Goal: Find specific page/section: Find specific page/section

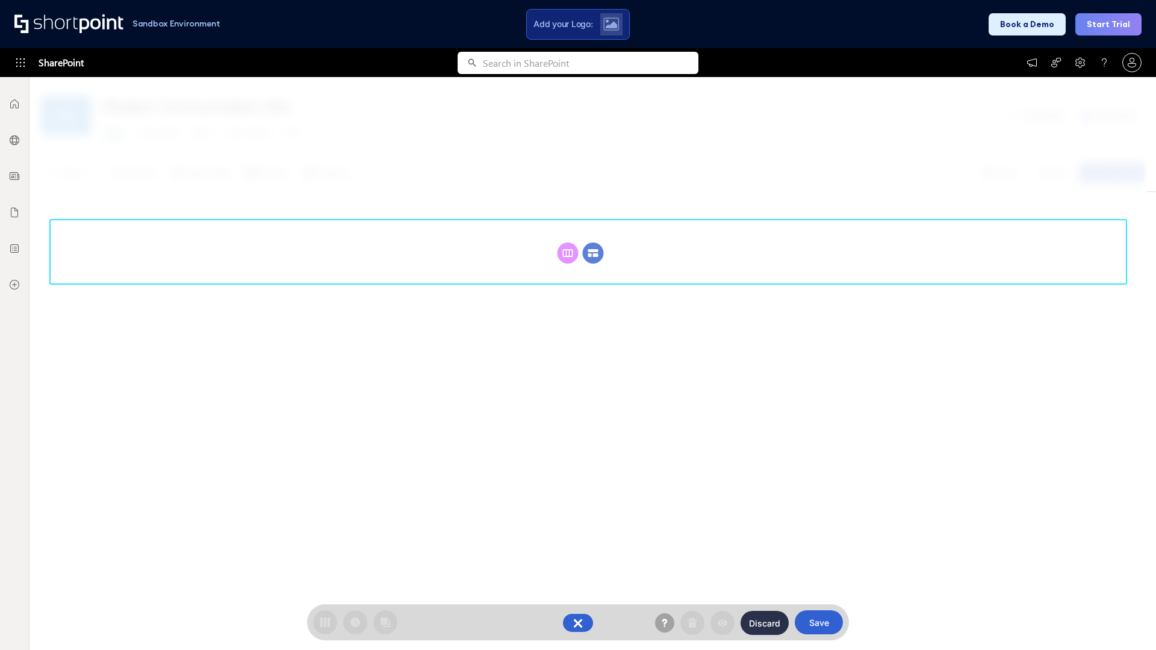
click at [593, 253] on circle at bounding box center [593, 253] width 21 height 21
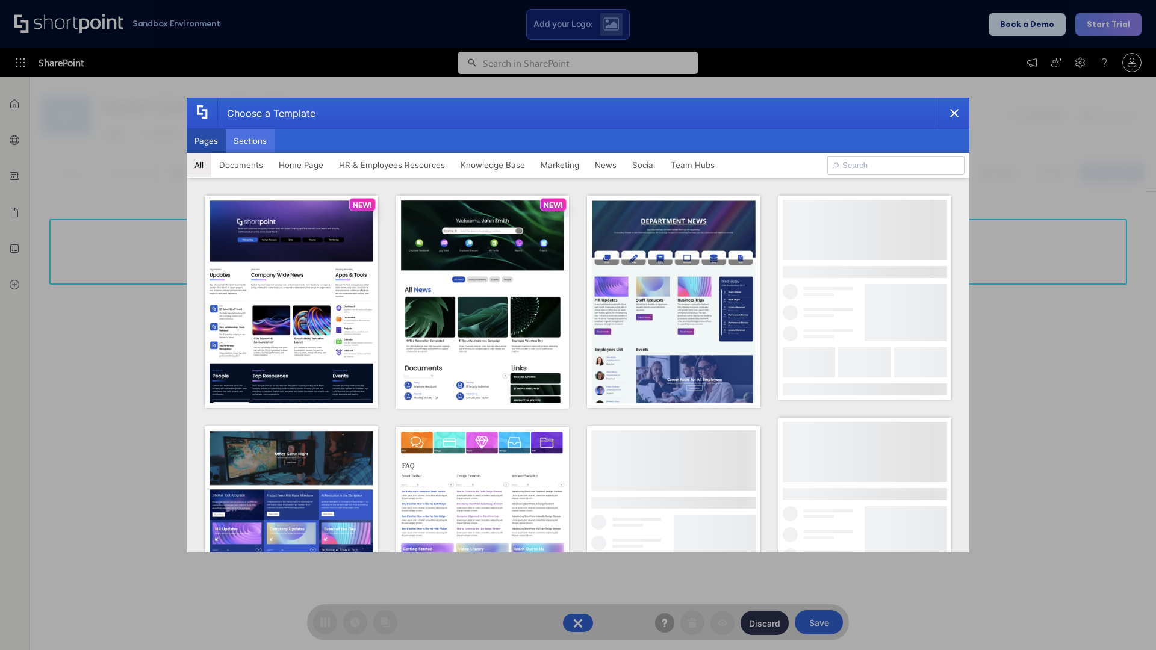
click at [250, 141] on button "Sections" at bounding box center [250, 141] width 49 height 24
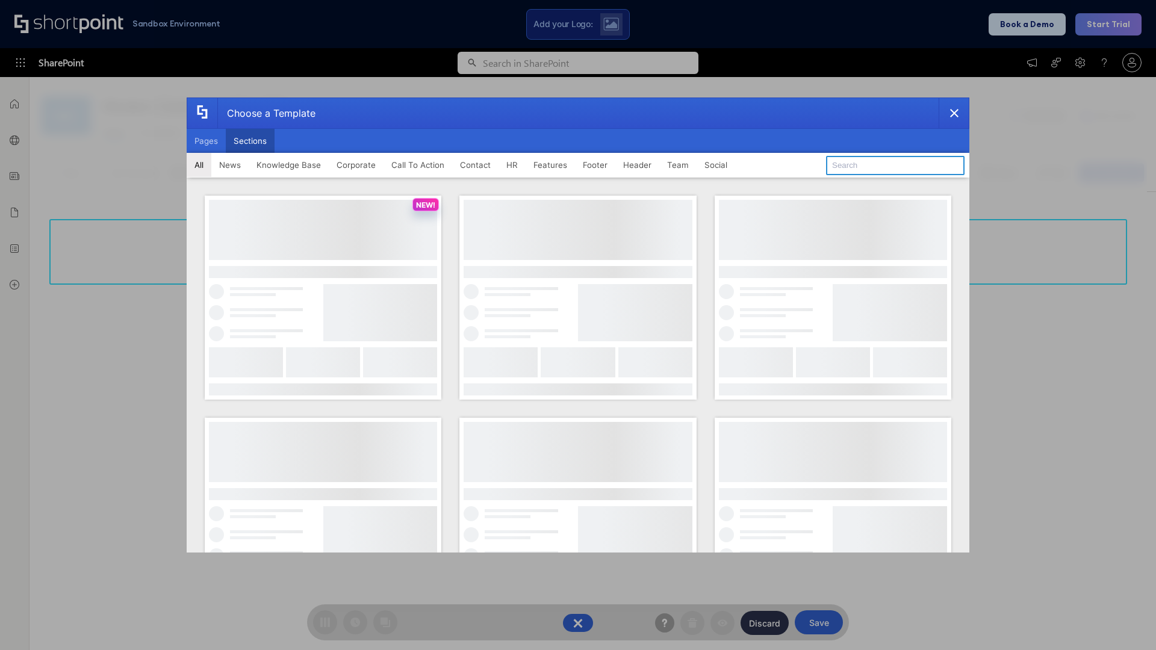
type input "FAQ 5"
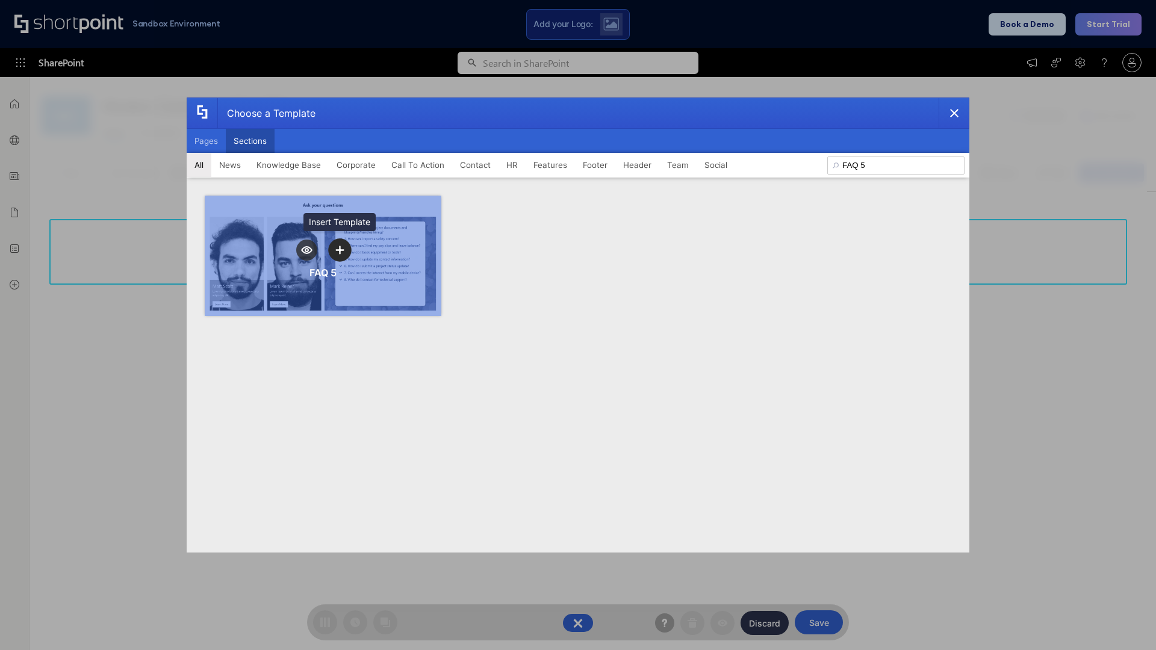
click at [339, 250] on icon "template selector" at bounding box center [339, 250] width 8 height 8
